Goal: Transaction & Acquisition: Subscribe to service/newsletter

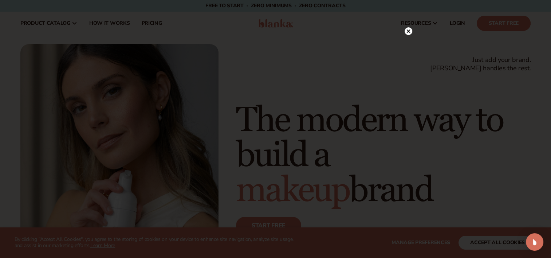
click at [405, 32] on circle at bounding box center [408, 31] width 8 height 8
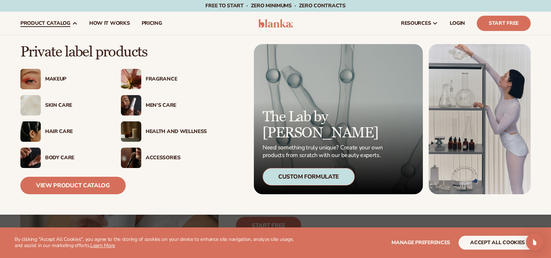
click at [159, 104] on div "Men’s Care" at bounding box center [176, 105] width 61 height 6
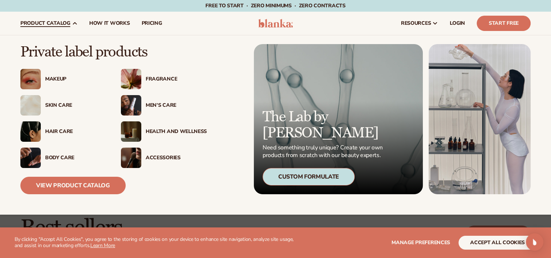
click at [155, 104] on div "Men’s Care" at bounding box center [176, 105] width 61 height 6
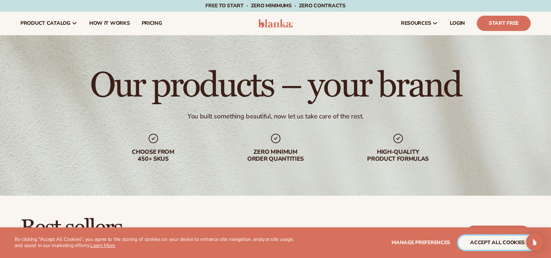
drag, startPoint x: 469, startPoint y: 239, endPoint x: 465, endPoint y: 237, distance: 4.4
click at [468, 239] on button "accept all cookies" at bounding box center [497, 242] width 78 height 14
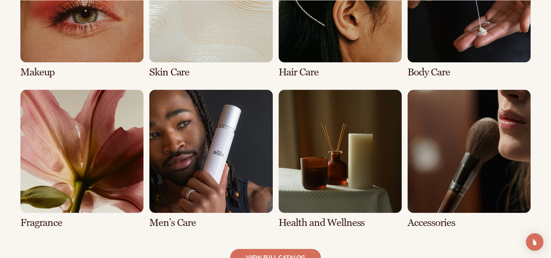
scroll to position [632, 0]
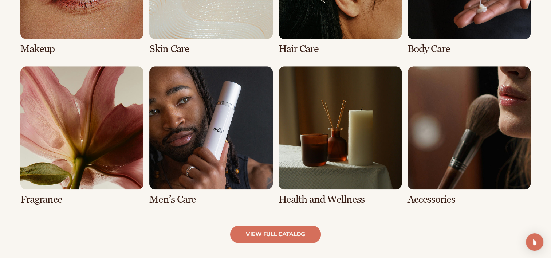
click at [197, 122] on link "6 / 8" at bounding box center [210, 135] width 123 height 139
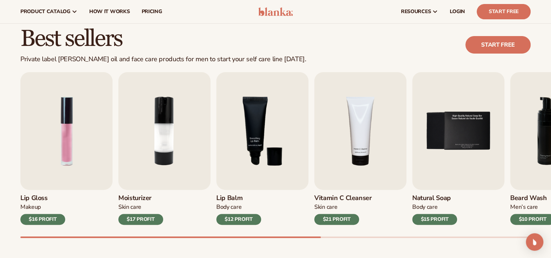
scroll to position [182, 0]
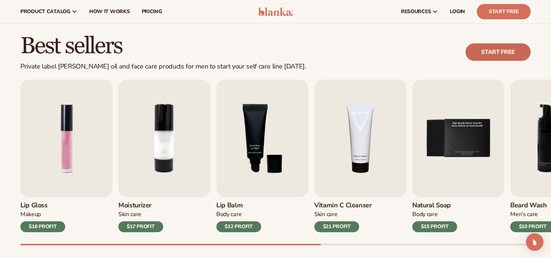
click at [486, 51] on link "Start free" at bounding box center [497, 51] width 65 height 17
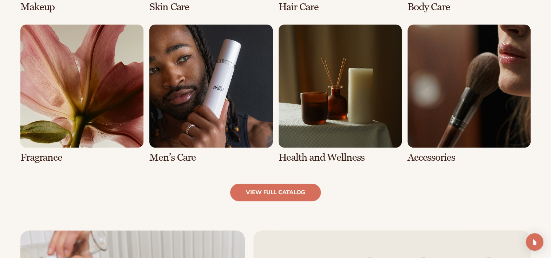
scroll to position [764, 0]
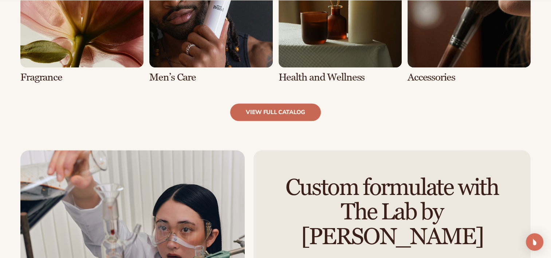
click at [249, 112] on link "view full catalog" at bounding box center [275, 111] width 91 height 17
